Goal: Information Seeking & Learning: Learn about a topic

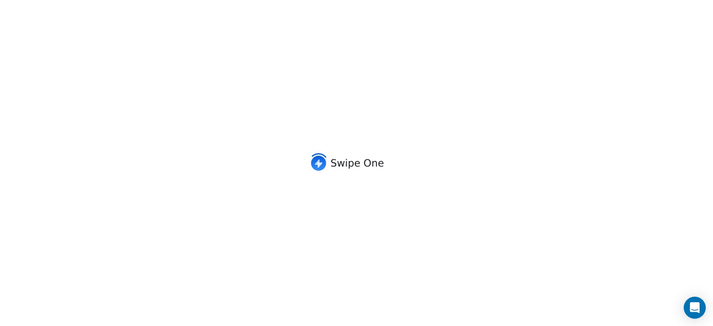
click at [694, 302] on div "Open Intercom Messenger" at bounding box center [695, 308] width 22 height 22
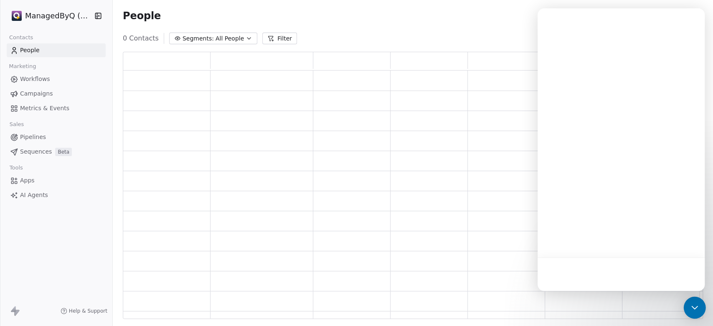
click at [694, 307] on div "Open Intercom Messenger" at bounding box center [695, 308] width 22 height 22
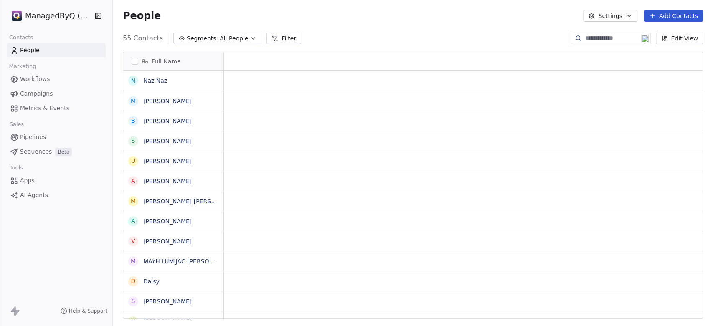
type input "**********"
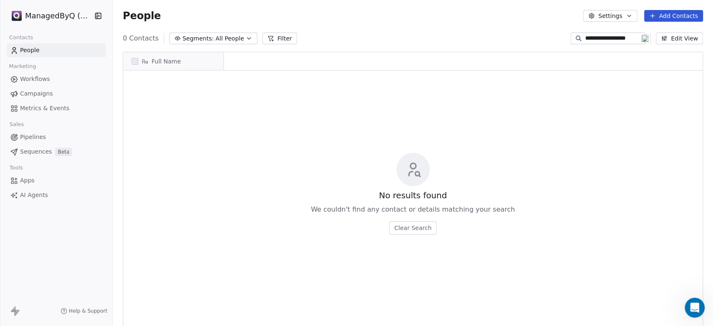
scroll to position [280, 593]
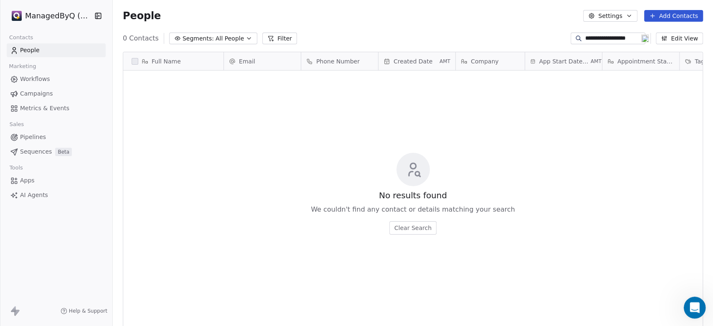
click at [694, 307] on icon "Open Intercom Messenger" at bounding box center [694, 307] width 14 height 14
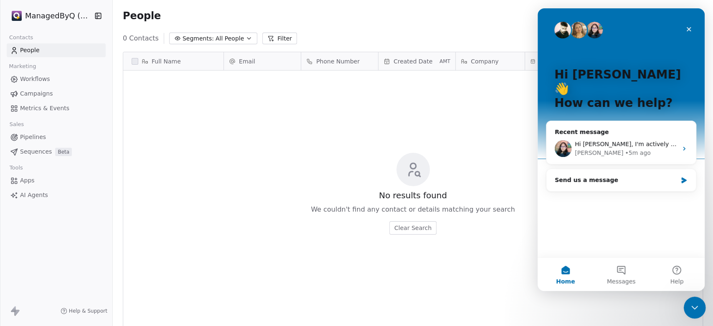
scroll to position [0, 0]
click at [631, 140] on div "Hi Manny, I'm actively checking this issue. Meanwhile, please confirm that the …" at bounding box center [626, 144] width 103 height 9
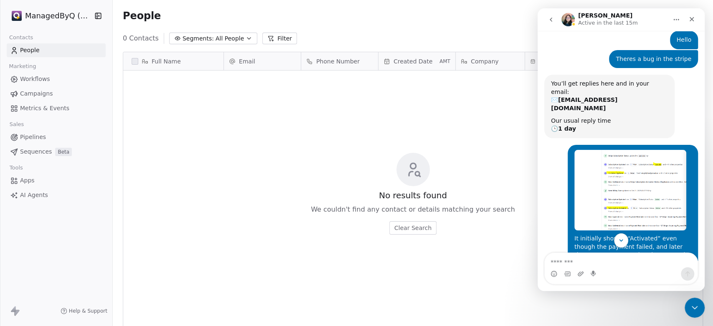
scroll to position [21, 0]
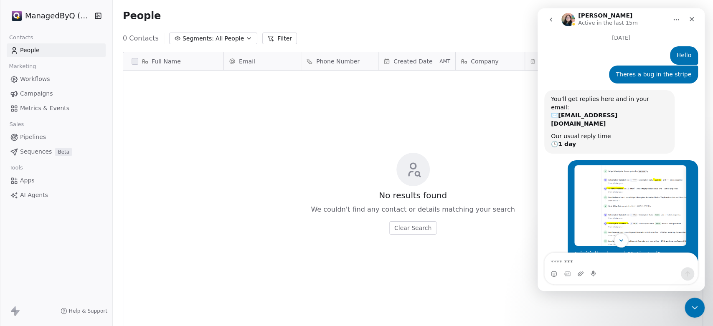
click at [635, 173] on img "Manny says…" at bounding box center [631, 206] width 112 height 81
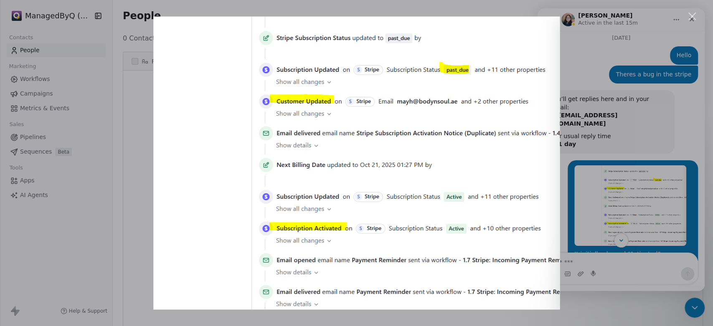
click at [592, 66] on div "Intercom messenger" at bounding box center [356, 163] width 713 height 326
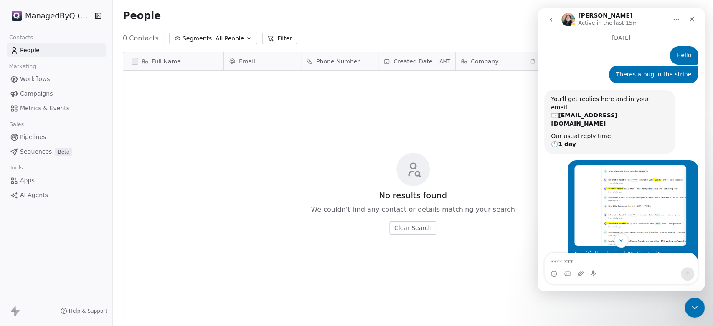
click at [43, 77] on span "Workflows" at bounding box center [35, 79] width 30 height 9
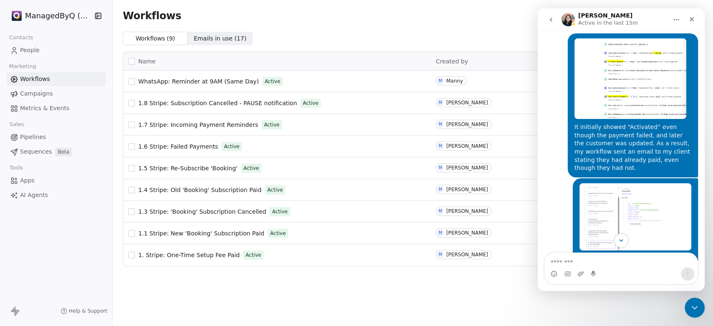
scroll to position [176, 0]
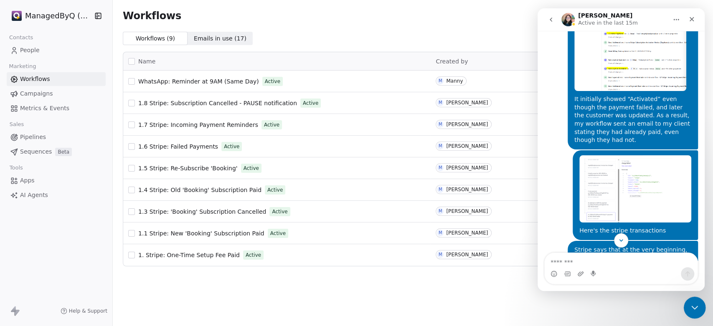
drag, startPoint x: 698, startPoint y: 306, endPoint x: 1327, endPoint y: 551, distance: 675.4
click at [698, 306] on icon "Close Intercom Messenger" at bounding box center [694, 307] width 10 height 10
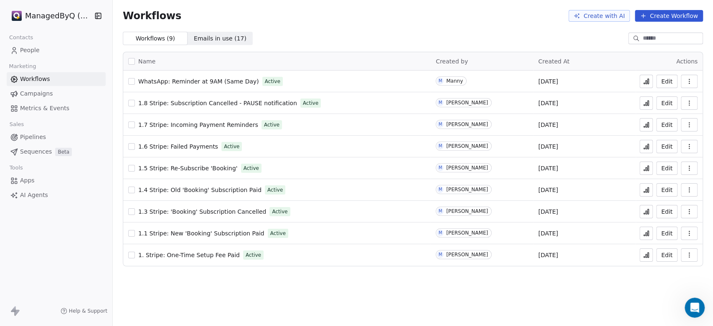
scroll to position [408, 0]
click at [646, 187] on icon at bounding box center [646, 190] width 7 height 7
click at [705, 307] on body "ManagedByQ (FZE) Contacts People Marketing Workflows Campaigns Metrics & Events…" at bounding box center [356, 163] width 713 height 326
click at [699, 308] on icon "Open Intercom Messenger" at bounding box center [695, 308] width 11 height 11
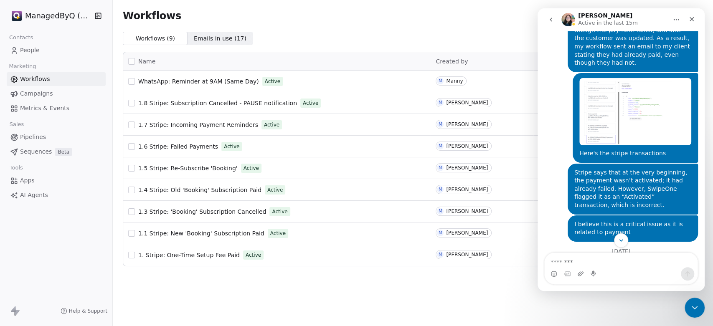
scroll to position [176, 0]
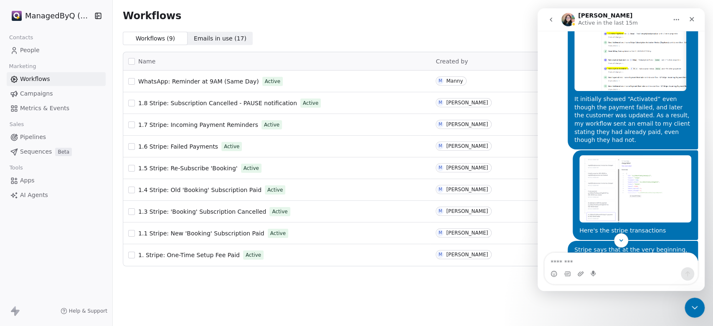
click at [622, 54] on img "Manny says…" at bounding box center [631, 50] width 112 height 81
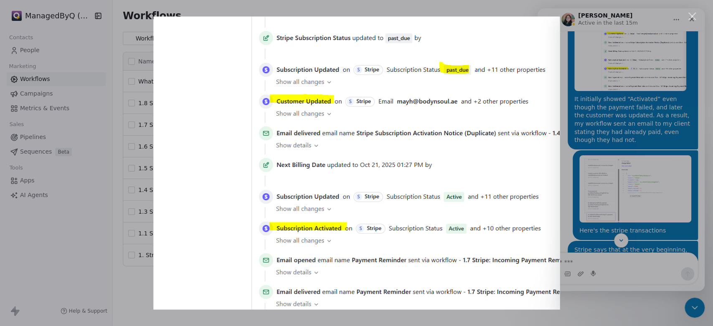
click at [621, 51] on div "Intercom messenger" at bounding box center [356, 163] width 713 height 326
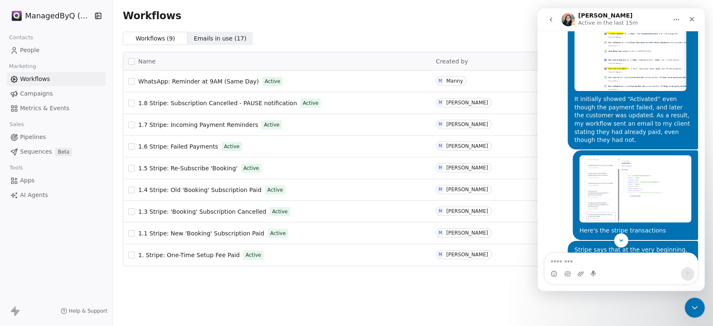
scroll to position [139, 0]
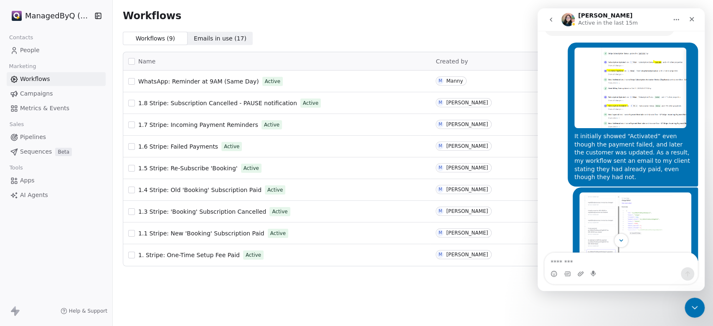
click at [621, 51] on img "Manny says…" at bounding box center [631, 88] width 112 height 81
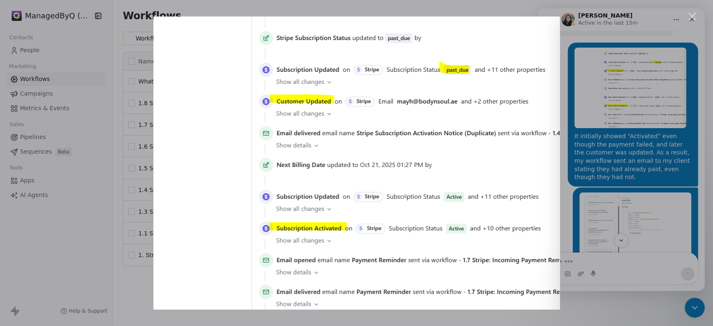
click at [615, 266] on div "Intercom messenger" at bounding box center [356, 163] width 713 height 326
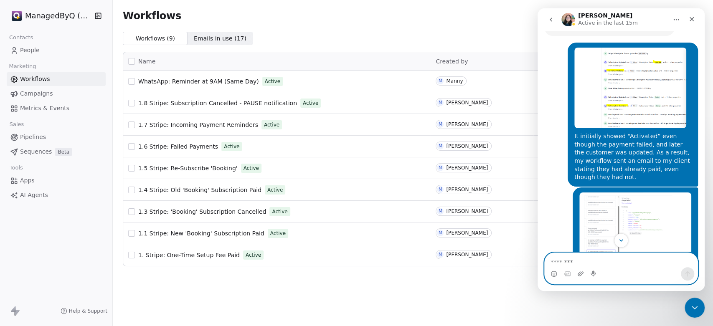
click at [601, 264] on textarea "Message…" at bounding box center [621, 260] width 153 height 14
type textarea "***"
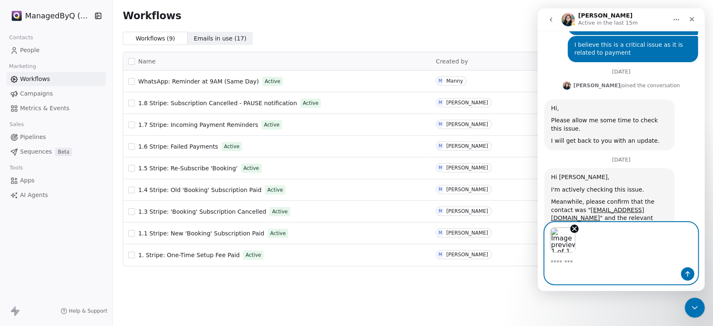
scroll to position [464, 0]
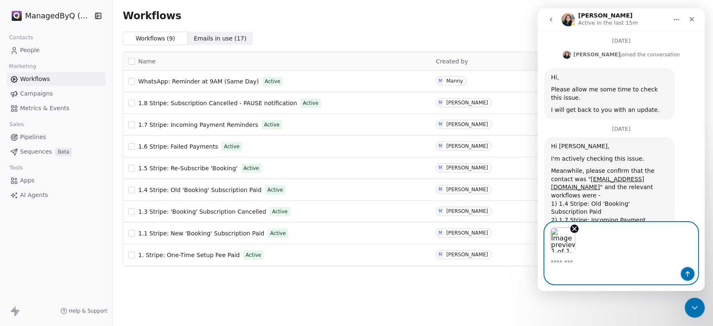
click at [689, 277] on icon "Send a message…" at bounding box center [688, 274] width 7 height 7
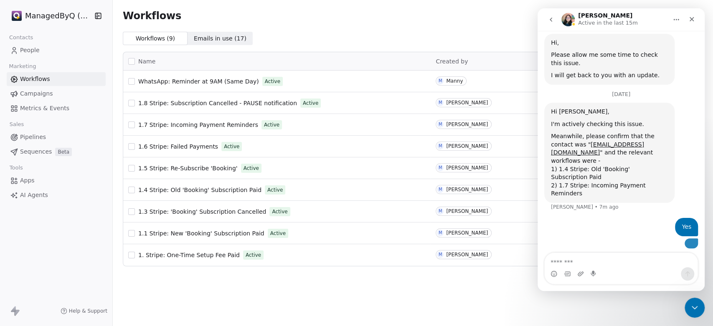
scroll to position [501, 0]
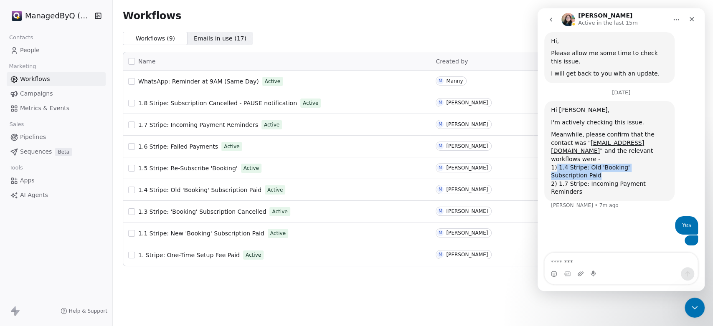
drag, startPoint x: 556, startPoint y: 128, endPoint x: 667, endPoint y: 128, distance: 110.3
click at [667, 164] on div "1) 1.4 Stripe: Old 'Booking' Subscription Paid" at bounding box center [609, 172] width 117 height 16
copy div "1.4 Stripe: Old 'Booking' Subscription Paid"
click at [576, 260] on textarea "Message…" at bounding box center [621, 260] width 153 height 14
paste textarea "**********"
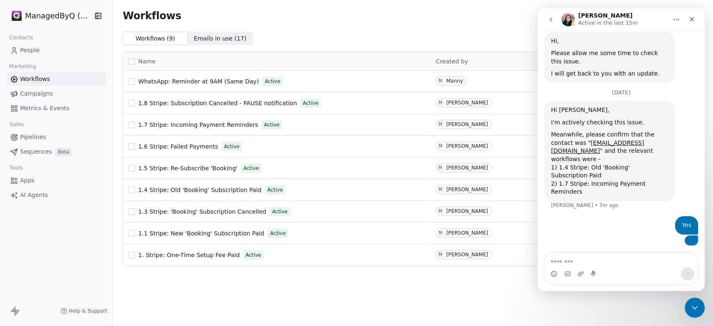
type textarea "**********"
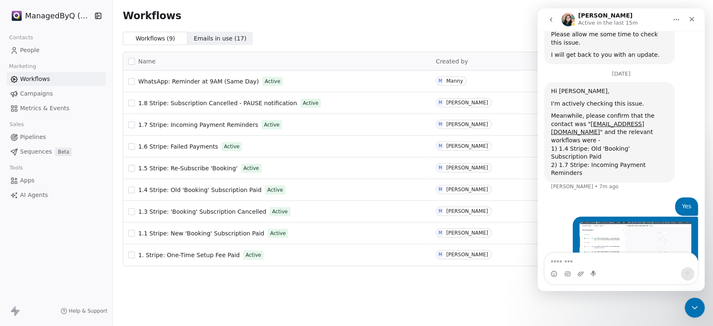
click at [29, 49] on span "People" at bounding box center [30, 50] width 20 height 9
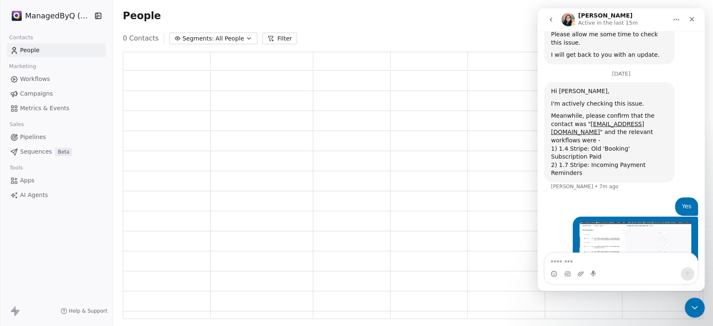
scroll to position [260, 573]
click at [690, 20] on icon "Close" at bounding box center [692, 19] width 7 height 7
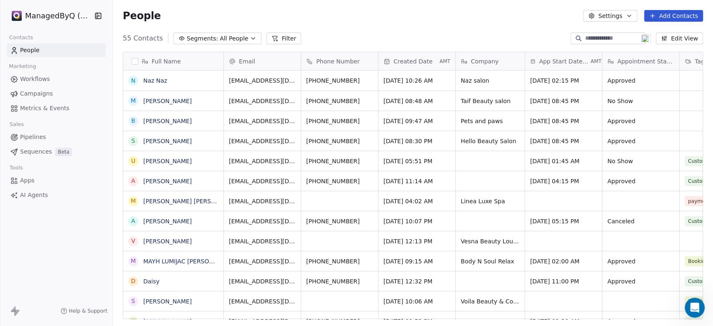
scroll to position [280, 593]
click at [171, 260] on link "MAYH LUMIJAC GALANO" at bounding box center [189, 261] width 92 height 7
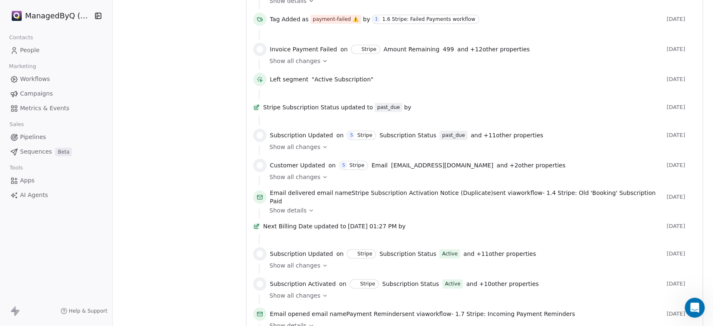
scroll to position [619, 0]
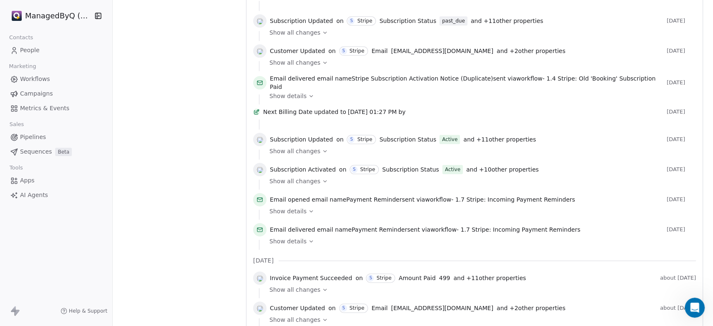
click at [33, 79] on span "Workflows" at bounding box center [35, 79] width 30 height 9
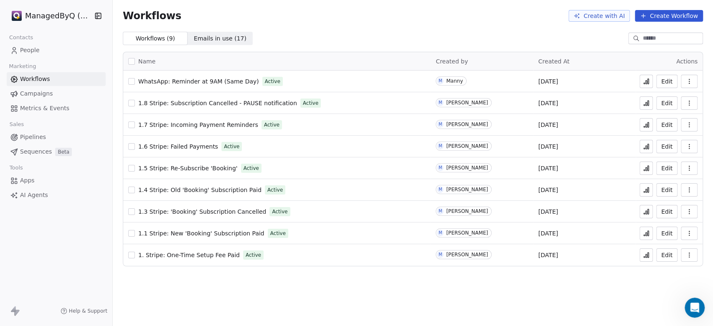
click at [201, 124] on span "1.7 Stripe: Incoming Payment Reminders" at bounding box center [198, 125] width 120 height 7
click at [198, 124] on span "1.7 Stripe: Incoming Payment Reminders" at bounding box center [198, 125] width 120 height 7
click at [191, 189] on span "1.4 Stripe: Old 'Booking' Subscription Paid" at bounding box center [199, 190] width 123 height 7
click at [649, 192] on icon at bounding box center [648, 190] width 1 height 5
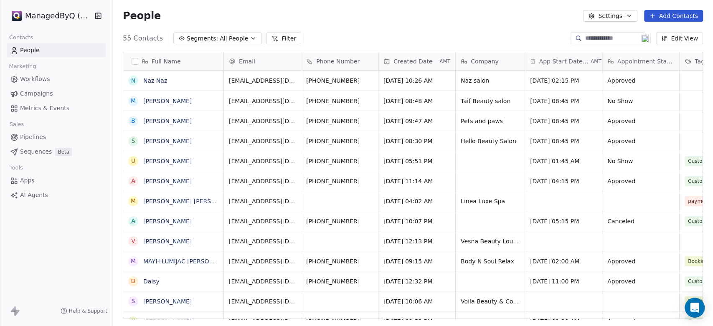
scroll to position [280, 593]
click at [212, 41] on button "Segments: All People" at bounding box center [217, 39] width 88 height 12
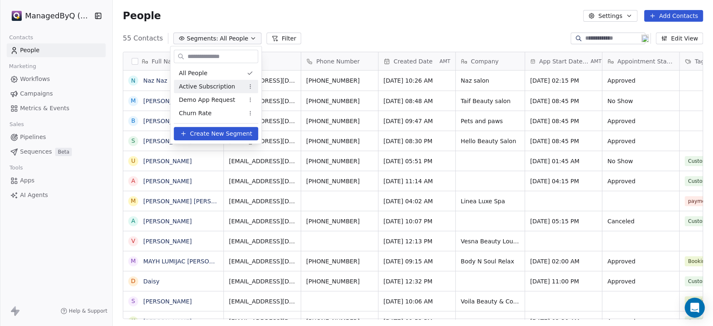
click at [210, 86] on span "Active Subscription" at bounding box center [207, 86] width 56 height 9
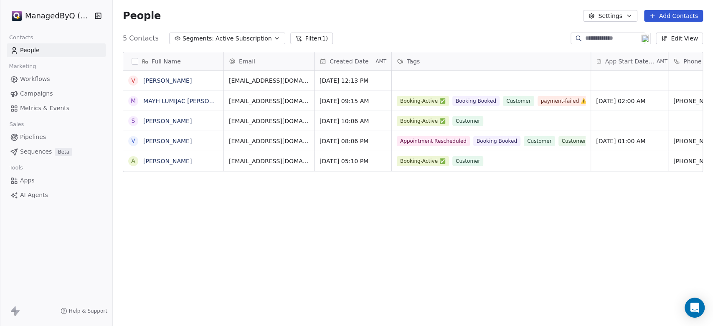
drag, startPoint x: 538, startPoint y: 223, endPoint x: 517, endPoint y: 223, distance: 21.3
click at [517, 223] on div "Full Name V Vesna Jarawan M MAYH LUMIJAC GALANO S Stephanie Bascon V Vesna Jara…" at bounding box center [413, 188] width 601 height 287
drag, startPoint x: 591, startPoint y: 59, endPoint x: 619, endPoint y: 63, distance: 28.3
click at [619, 63] on div at bounding box center [619, 61] width 2 height 18
click at [41, 79] on span "Workflows" at bounding box center [35, 79] width 30 height 9
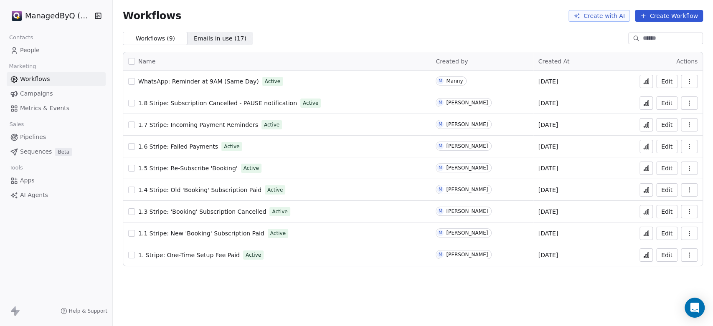
click at [177, 145] on span "1.6 Stripe: Failed Payments" at bounding box center [178, 146] width 80 height 7
click at [183, 145] on span "1.6 Stripe: Failed Payments" at bounding box center [178, 146] width 80 height 7
